Goal: Find specific page/section: Find specific page/section

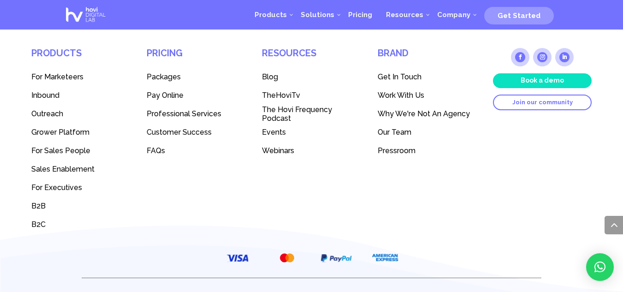
scroll to position [2589, 0]
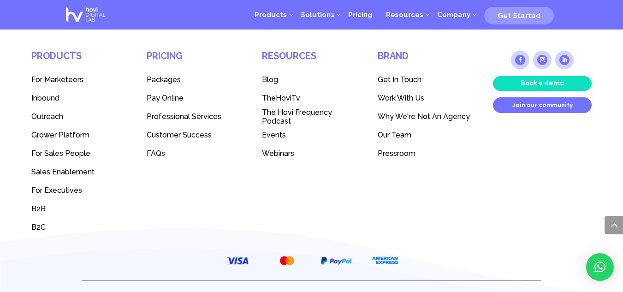
click at [528, 97] on link "Join our community" at bounding box center [542, 105] width 99 height 16
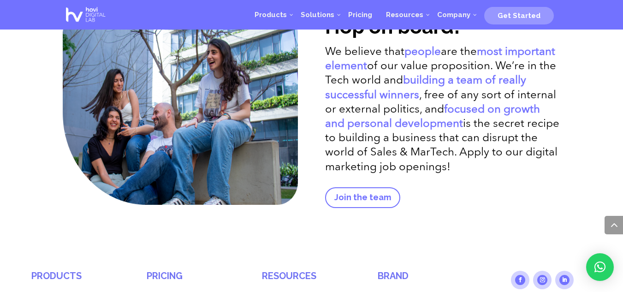
scroll to position [1799, 0]
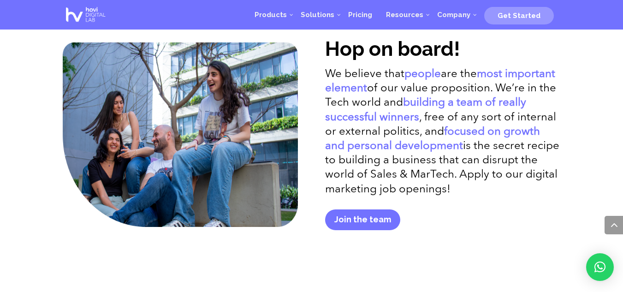
click at [379, 222] on link "Join the team" at bounding box center [362, 219] width 75 height 21
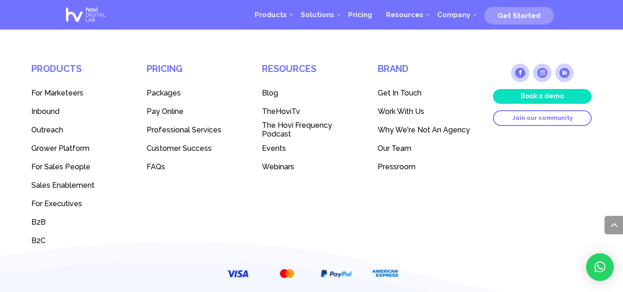
scroll to position [2027, 0]
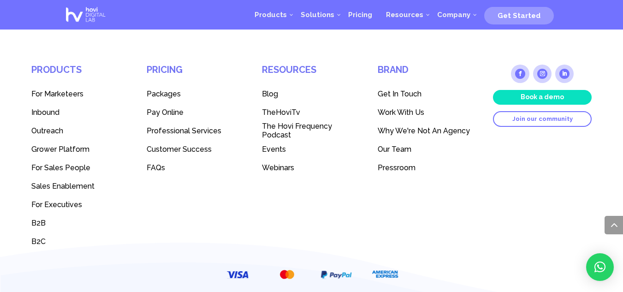
click at [405, 89] on span "Get In Touch" at bounding box center [400, 93] width 44 height 9
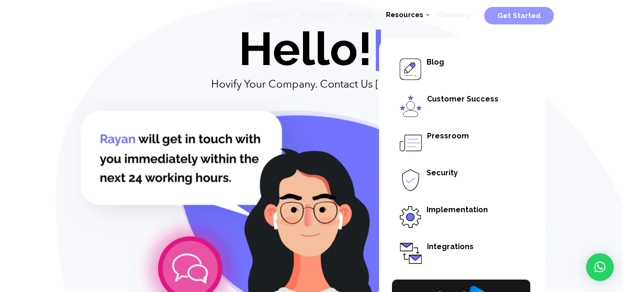
click at [18, 139] on div "Hello! Hello! | Hovify Your Company. Contact Us [DATE]!" at bounding box center [311, 292] width 623 height 584
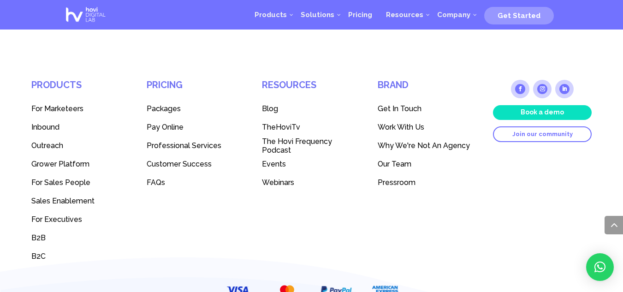
scroll to position [1275, 0]
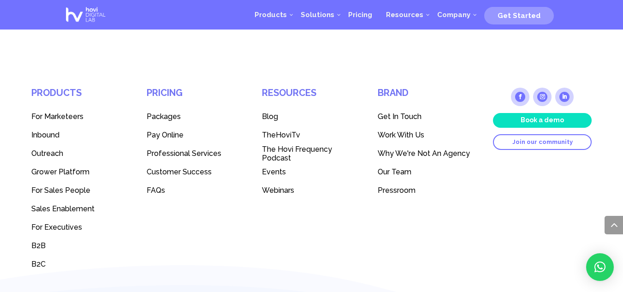
click at [271, 167] on span "Events" at bounding box center [274, 171] width 24 height 9
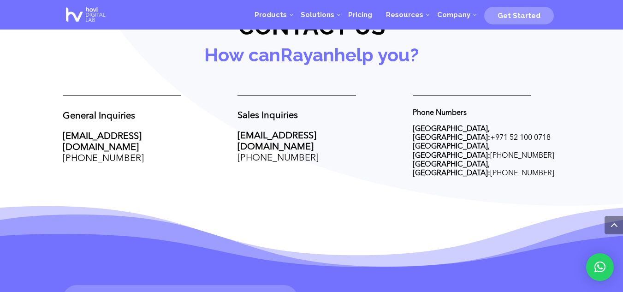
scroll to position [376, 0]
